Goal: Information Seeking & Learning: Learn about a topic

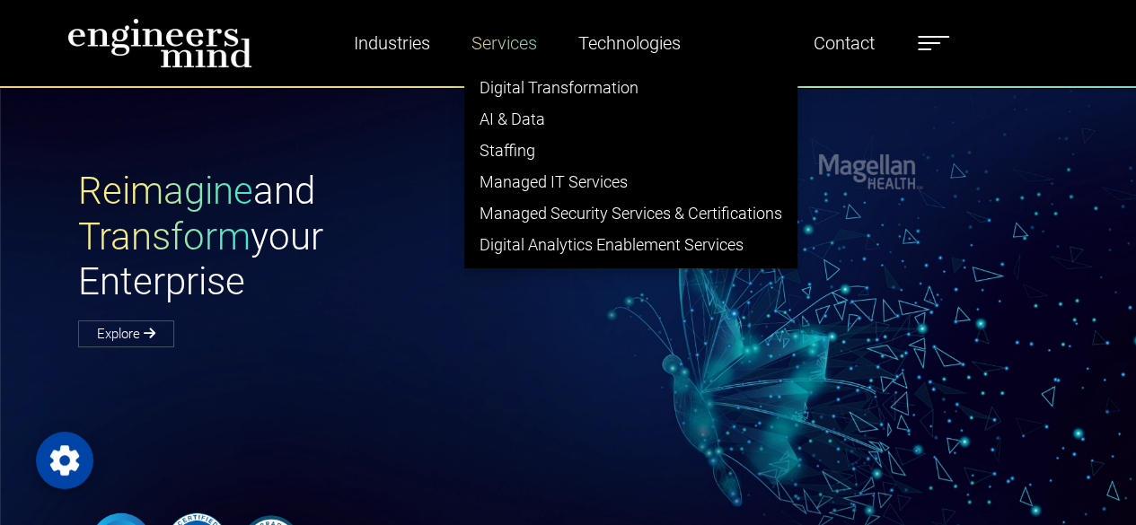
click at [497, 49] on link "Services" at bounding box center [504, 42] width 80 height 41
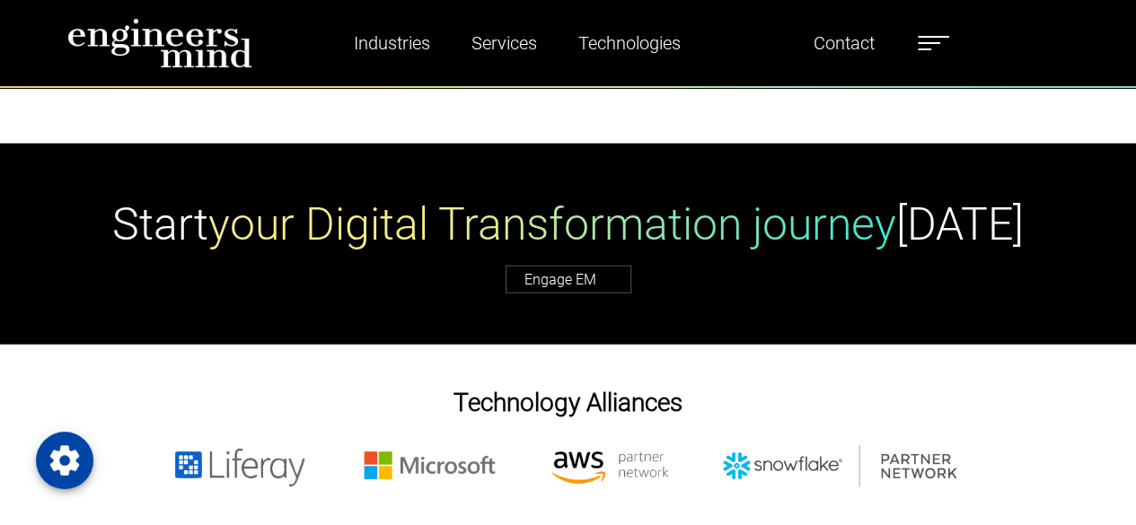
scroll to position [5745, 0]
